Goal: Task Accomplishment & Management: Complete application form

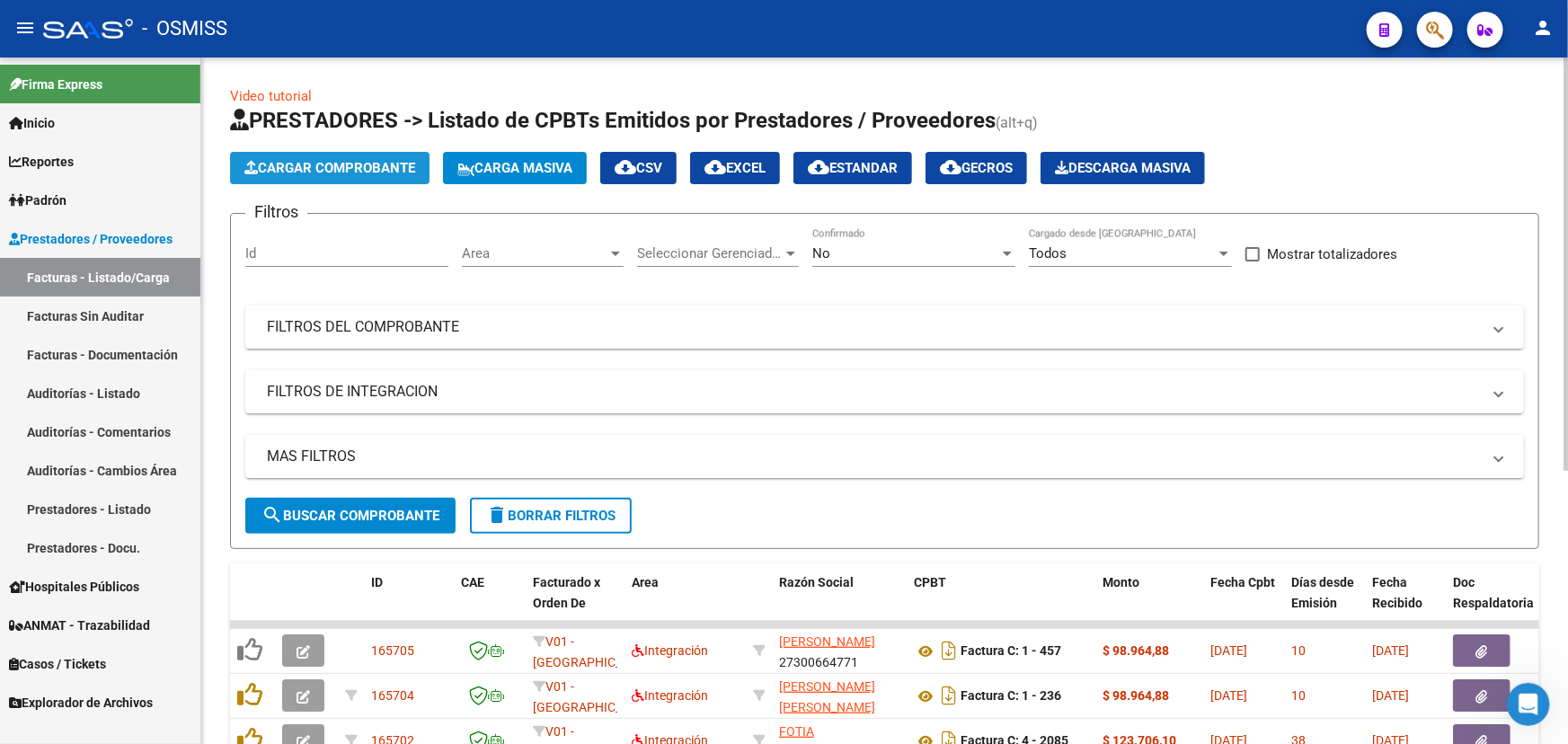
click at [379, 167] on span "Cargar Comprobante" at bounding box center [330, 169] width 170 height 16
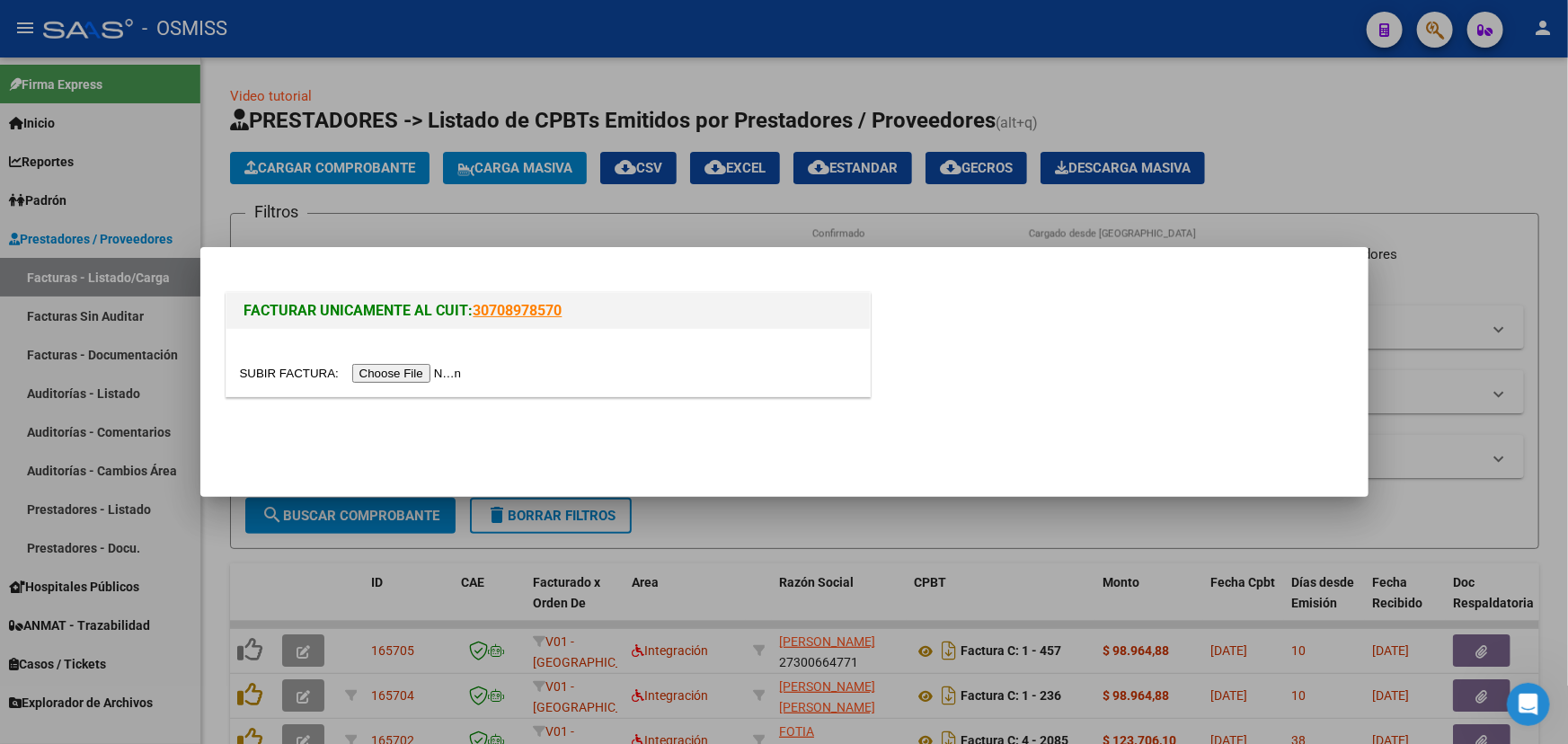
click at [292, 371] on input "file" at bounding box center [353, 373] width 227 height 19
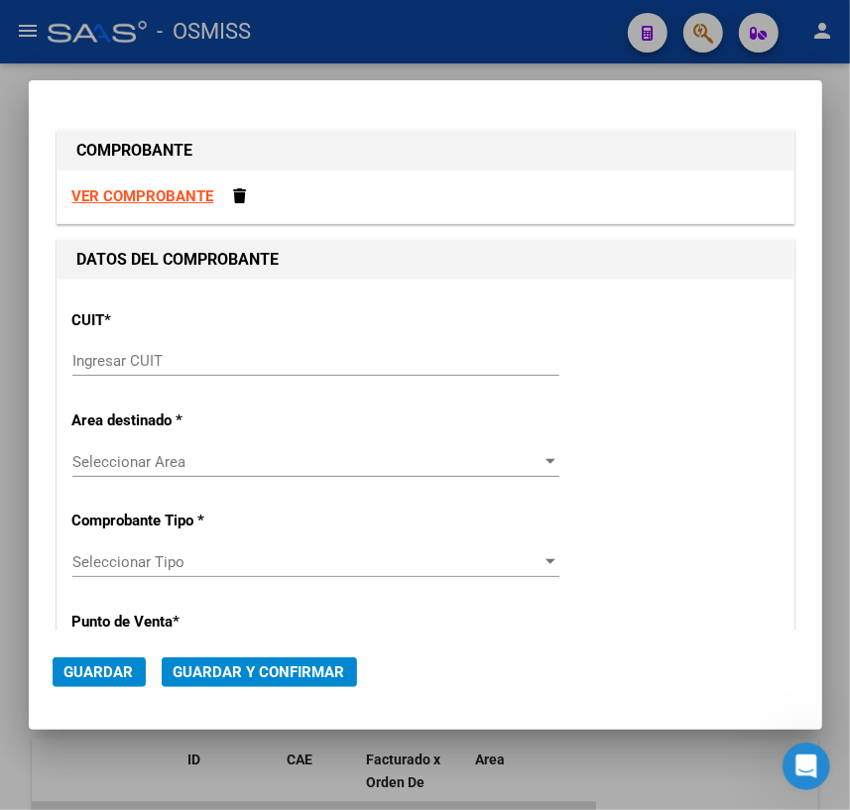
click at [224, 365] on input "Ingresar CUIT" at bounding box center [315, 361] width 487 height 18
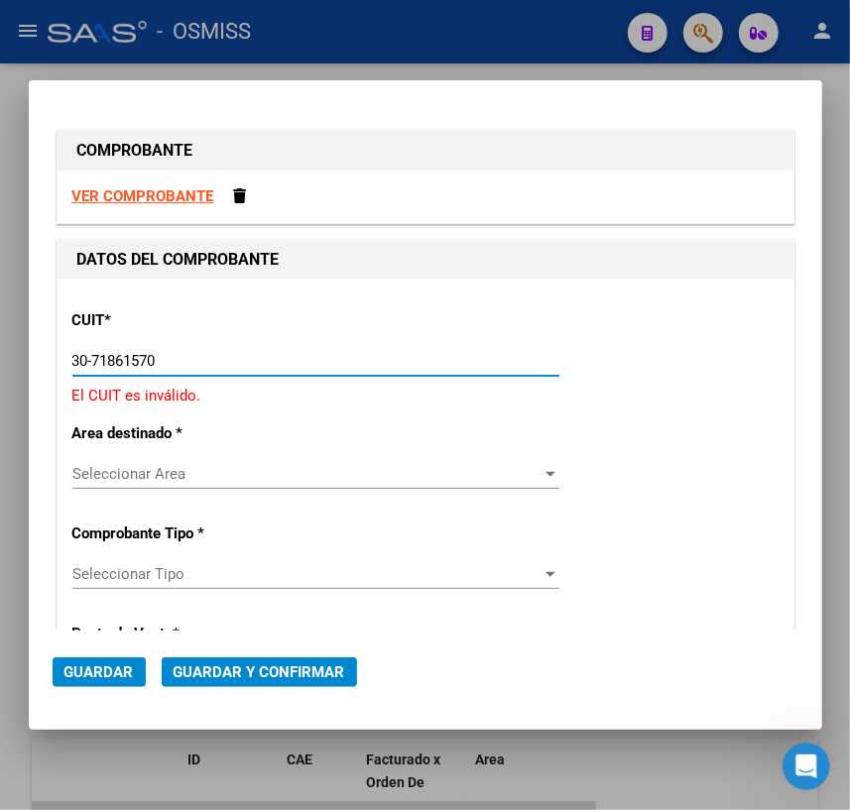
type input "30-71861570-0"
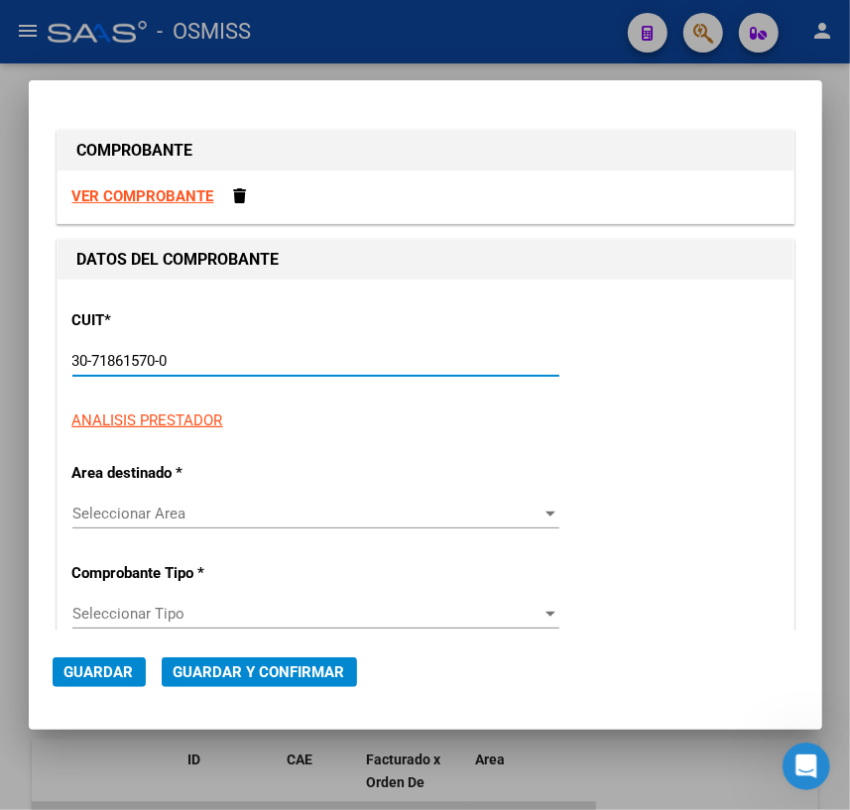
type input "0"
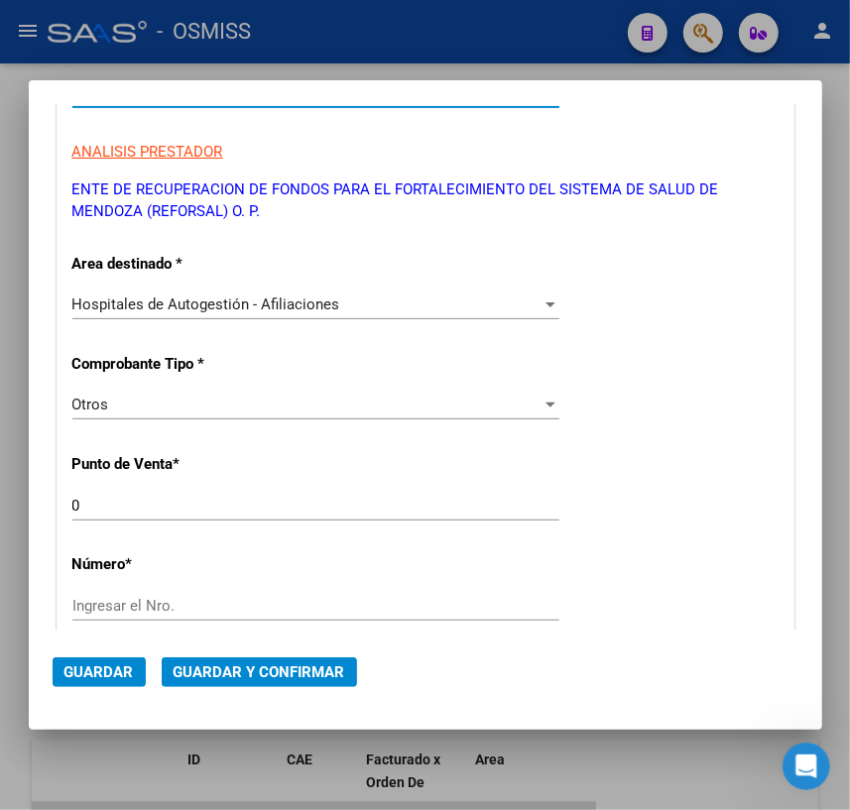
scroll to position [270, 0]
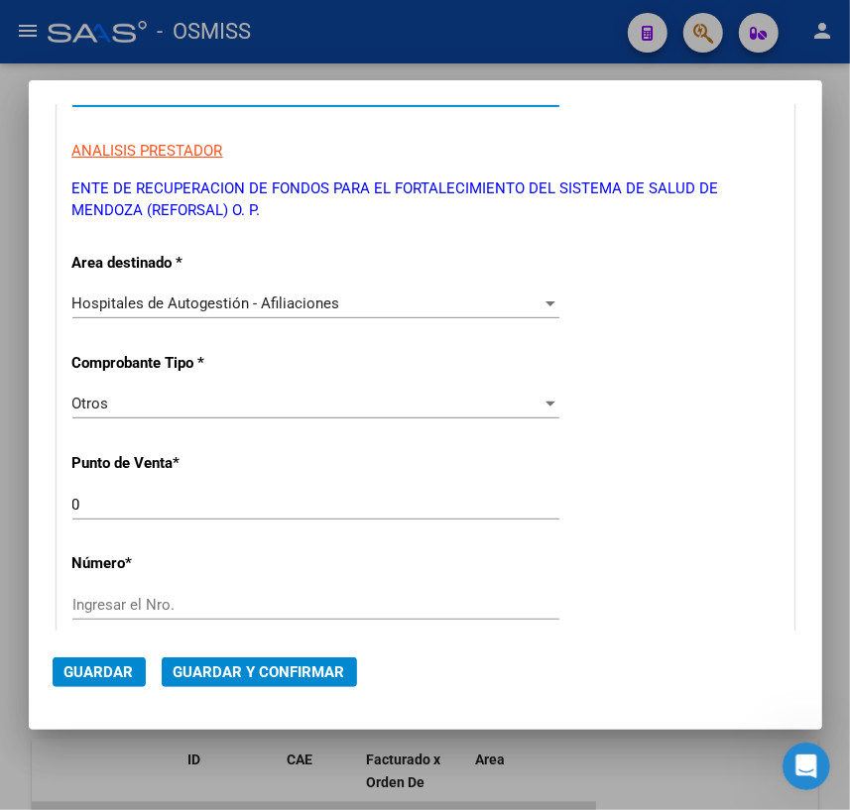
type input "30-71861570-0"
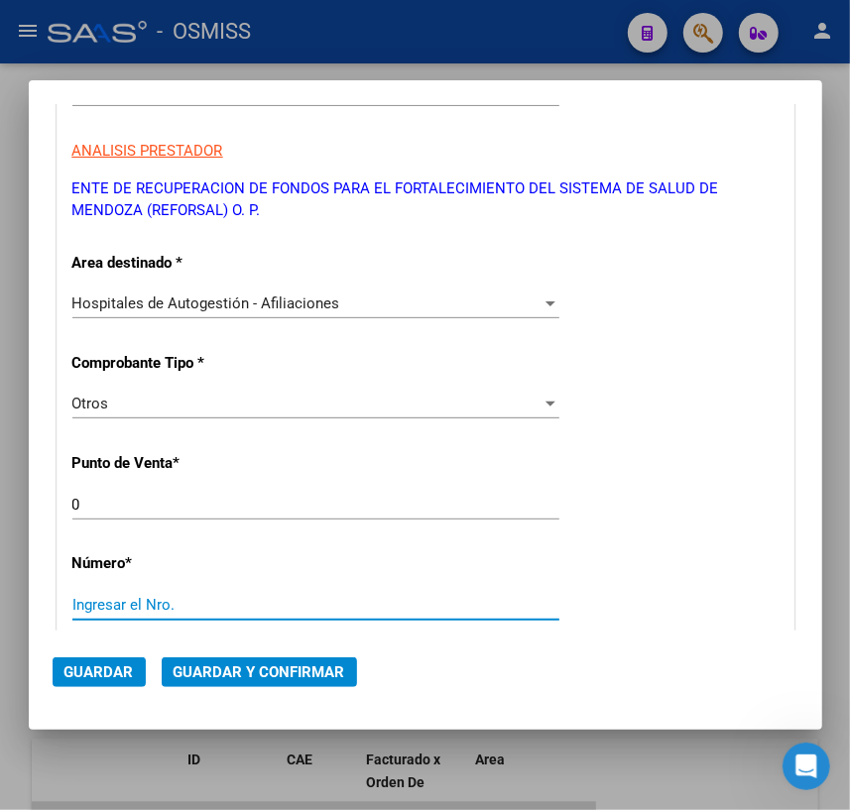
click at [121, 601] on input "Ingresar el Nro." at bounding box center [315, 605] width 487 height 18
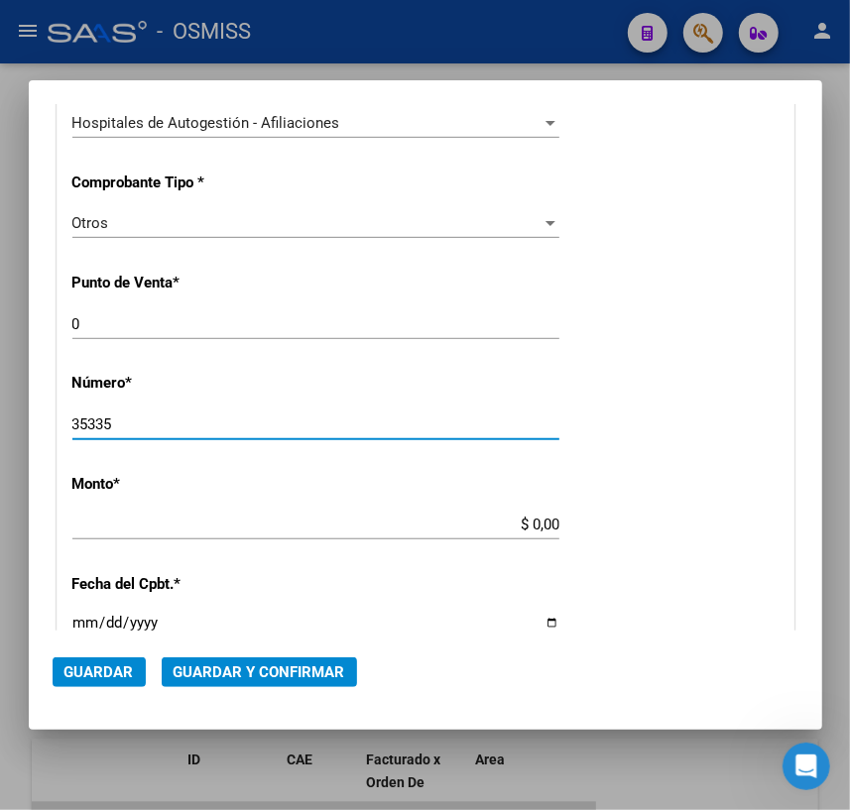
scroll to position [541, 0]
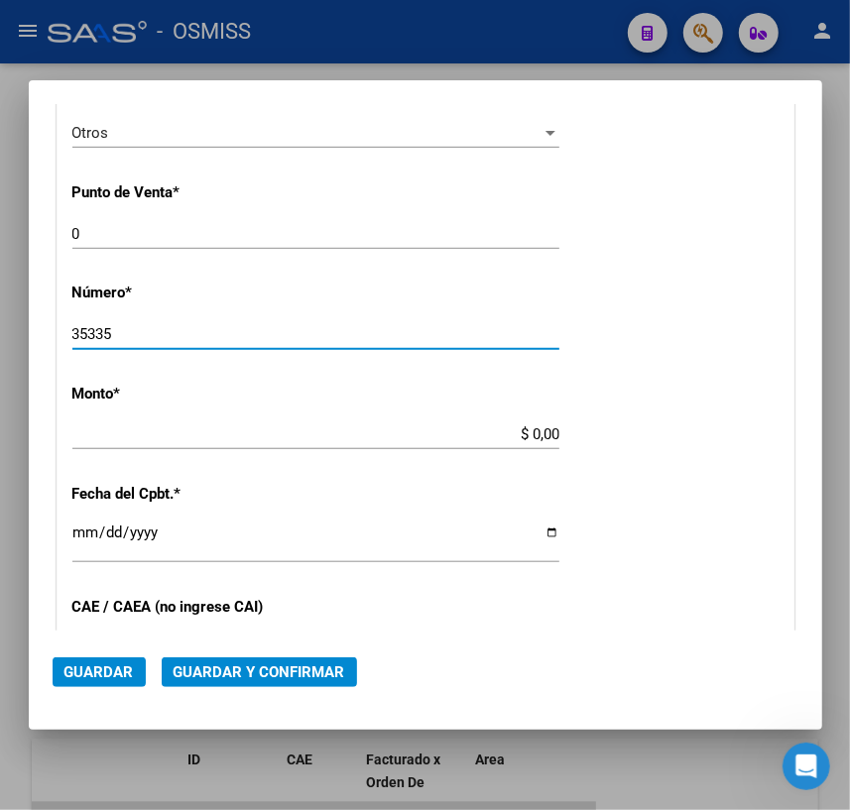
type input "35335"
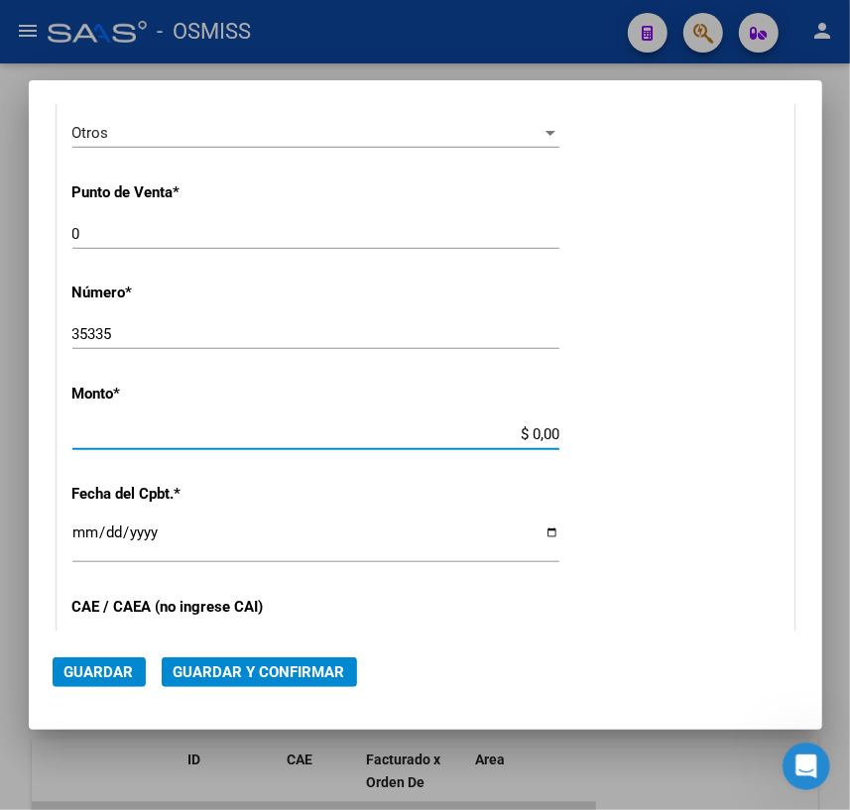
drag, startPoint x: 524, startPoint y: 433, endPoint x: 773, endPoint y: 435, distance: 249.0
click at [773, 435] on div "CUIT * 30-71861570-0 Ingresar CUIT ANALISIS PRESTADOR ENTE DE RECUPERACION DE F…" at bounding box center [426, 453] width 736 height 1428
type input "$ 10.000,00"
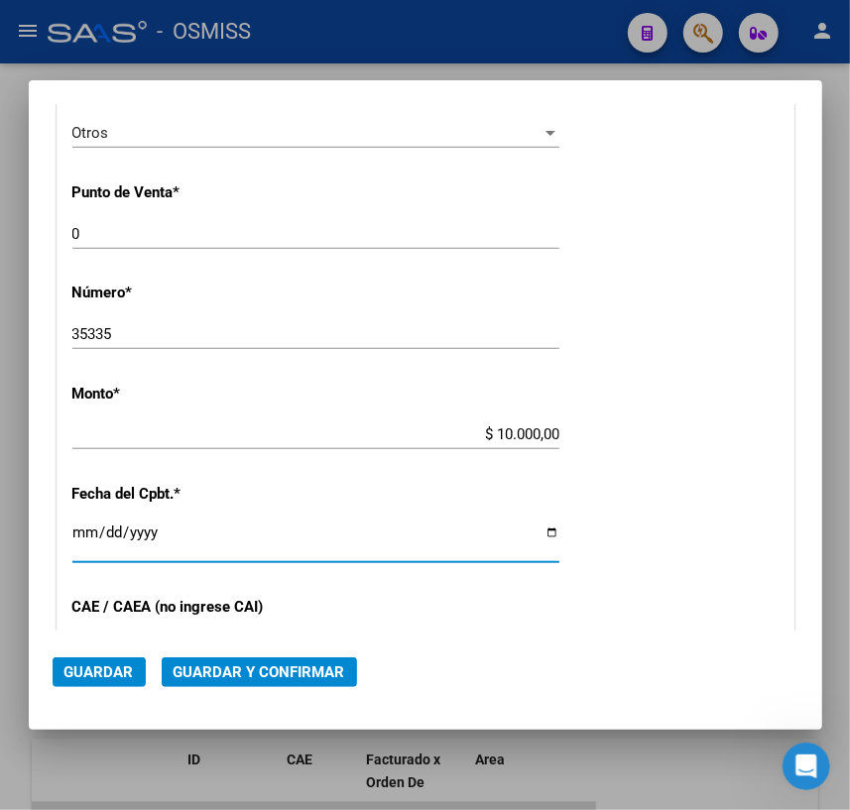
click at [76, 534] on input "Ingresar la fecha" at bounding box center [315, 541] width 487 height 32
click at [543, 535] on input "Ingresar la fecha" at bounding box center [315, 541] width 487 height 32
type input "[DATE]"
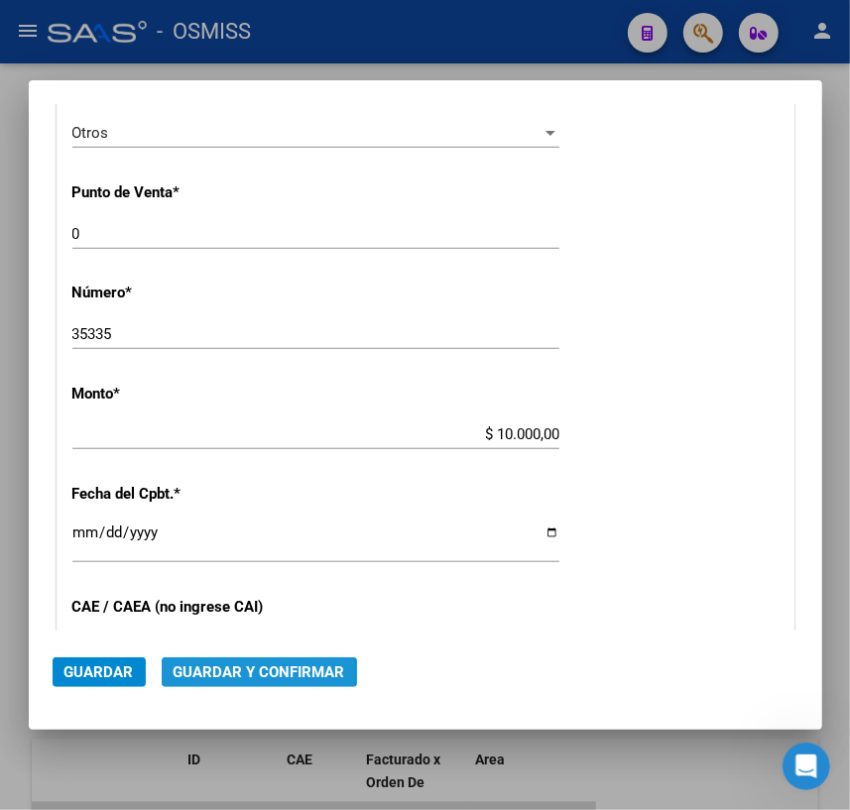
click at [217, 674] on span "Guardar y Confirmar" at bounding box center [260, 673] width 172 height 18
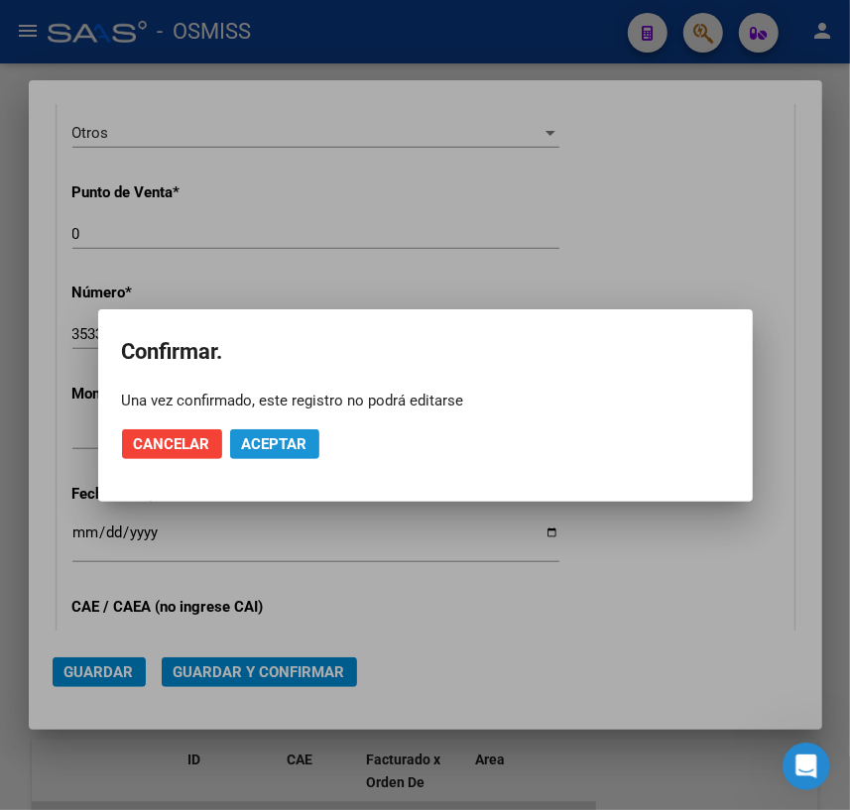
click at [286, 439] on span "Aceptar" at bounding box center [274, 444] width 65 height 18
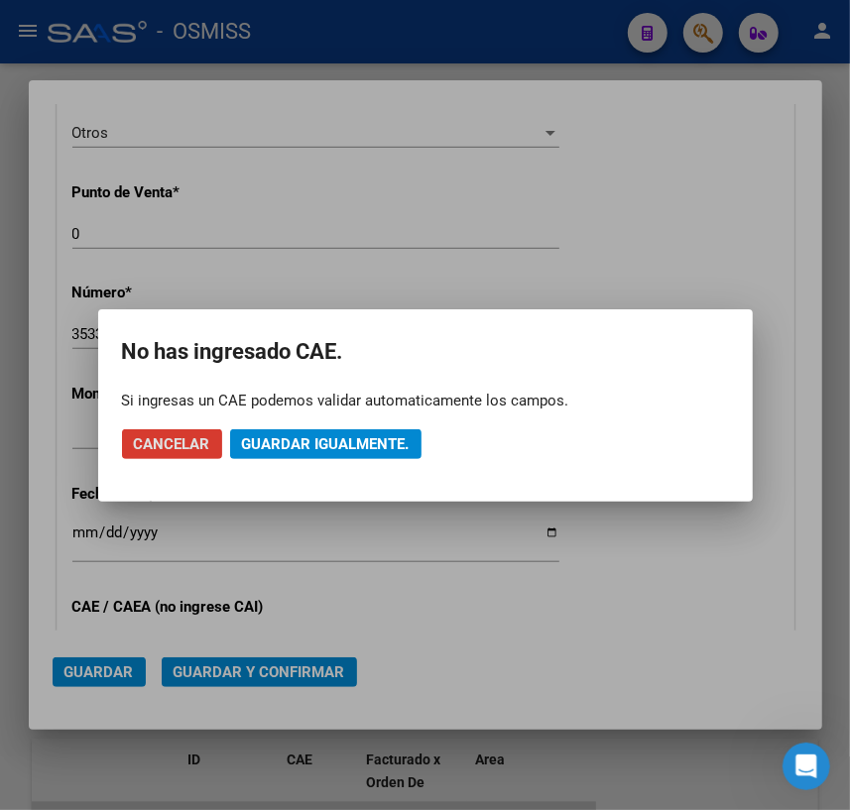
click at [287, 443] on span "Guardar igualmente." at bounding box center [326, 444] width 168 height 18
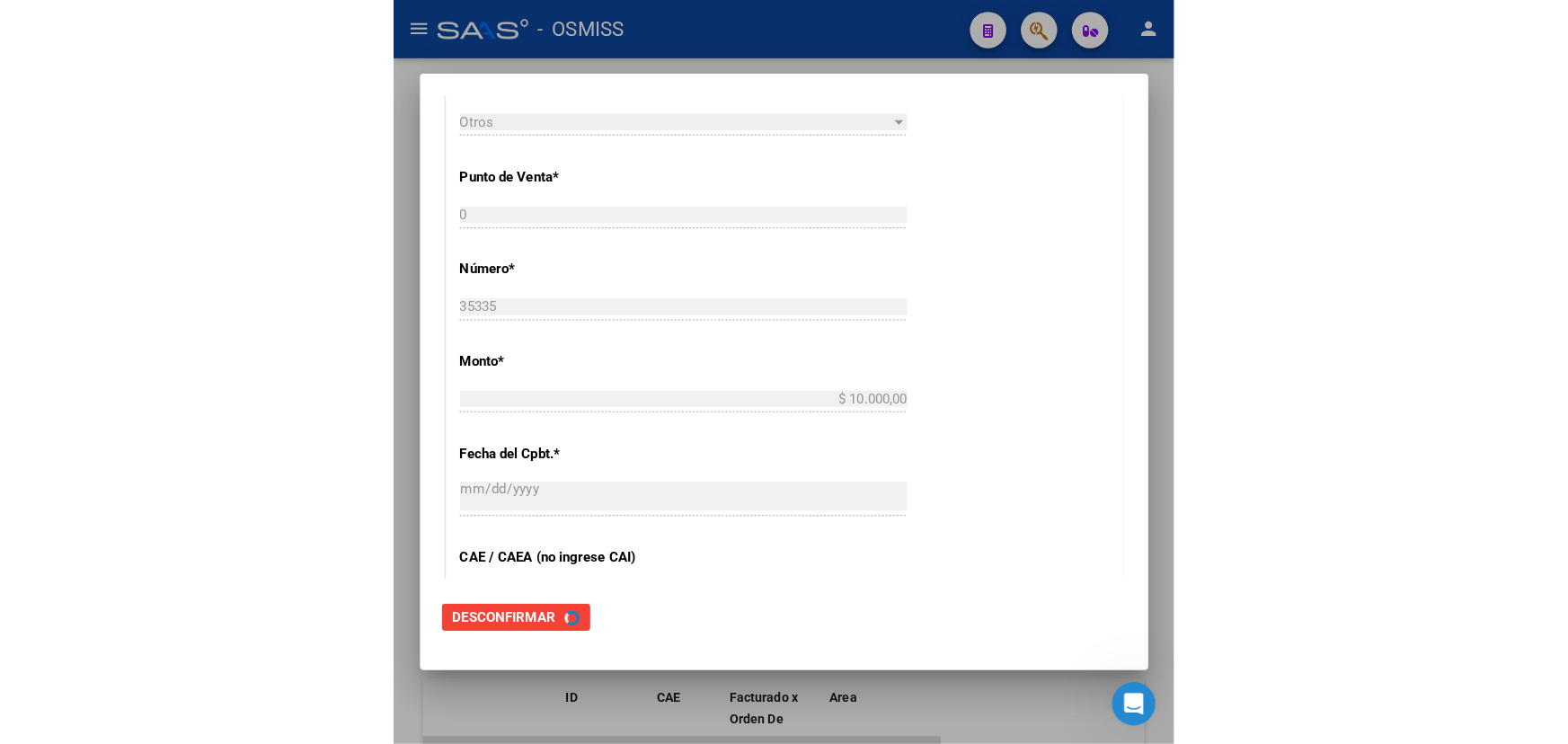
scroll to position [0, 0]
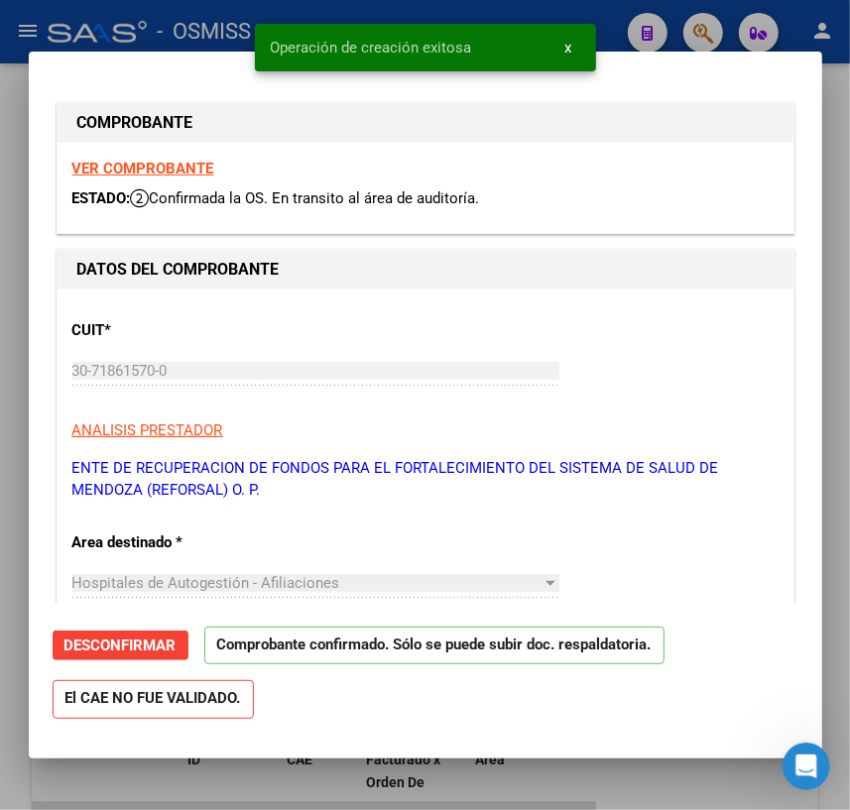
type input "[DATE]"
click at [661, 776] on div at bounding box center [425, 405] width 850 height 810
type input "$ 0,00"
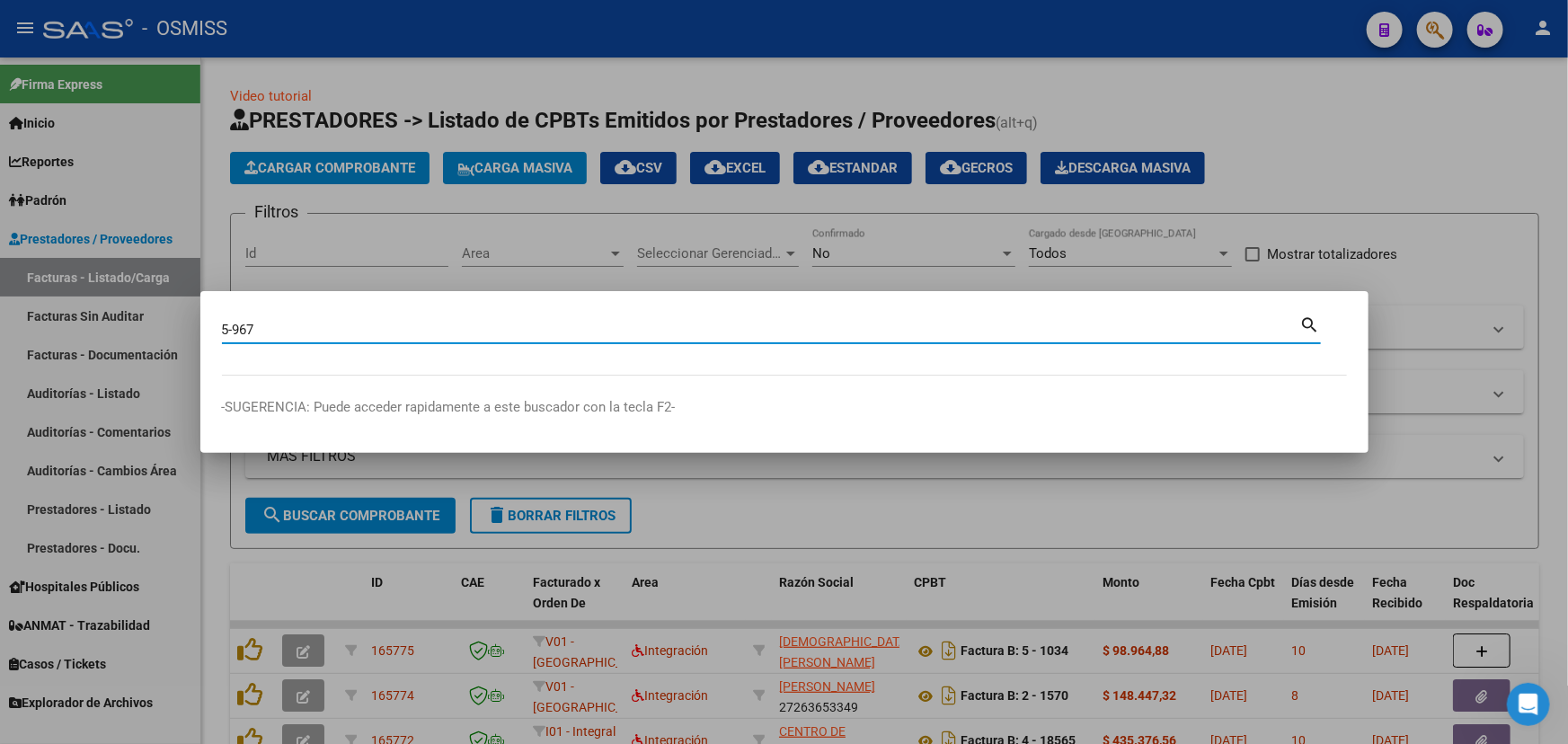
type input "5-967"
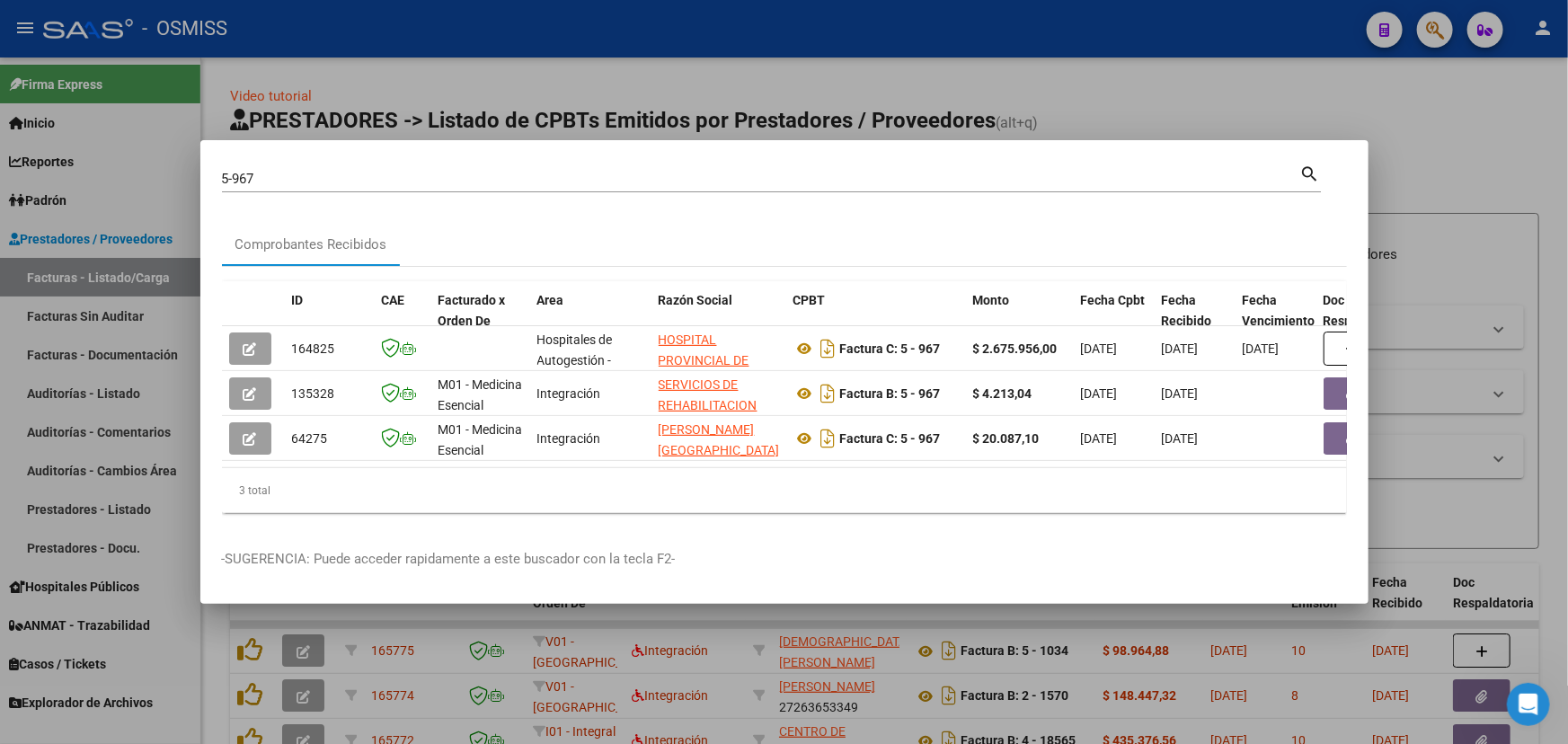
click at [1169, 104] on div at bounding box center [784, 372] width 1568 height 744
